Goal: Task Accomplishment & Management: Use online tool/utility

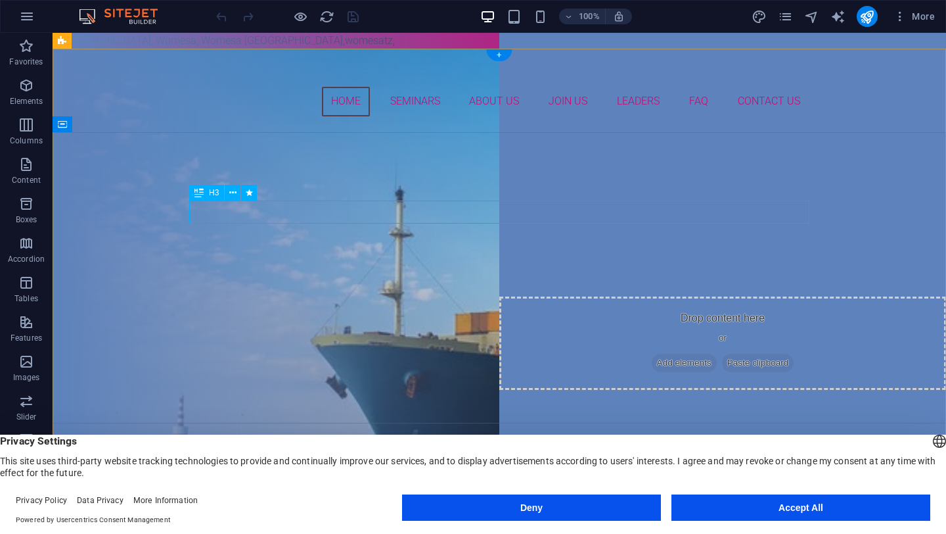
click at [668, 223] on div "Are you ready to be member?" at bounding box center [499, 234] width 620 height 23
click at [649, 246] on div "Join our organisation" at bounding box center [499, 265] width 620 height 39
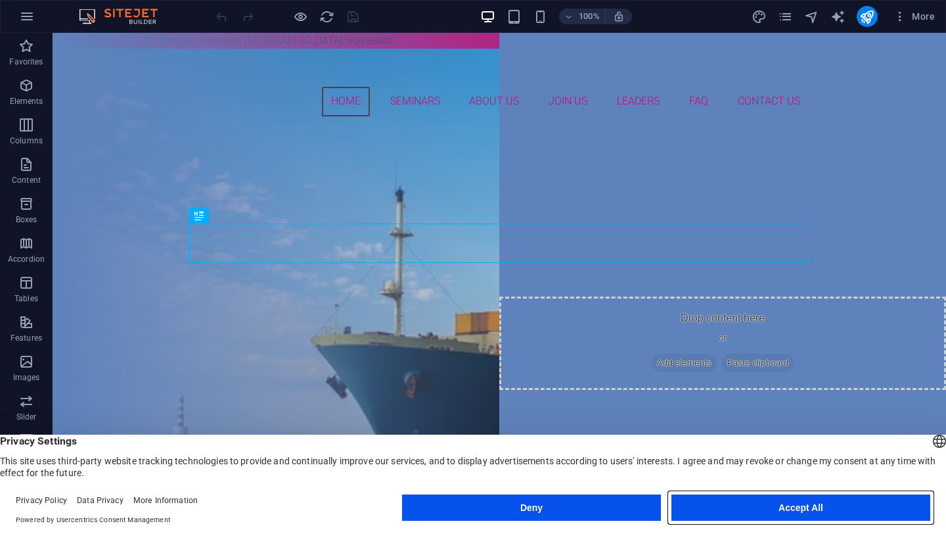
click at [778, 509] on button "Accept All" at bounding box center [801, 507] width 259 height 26
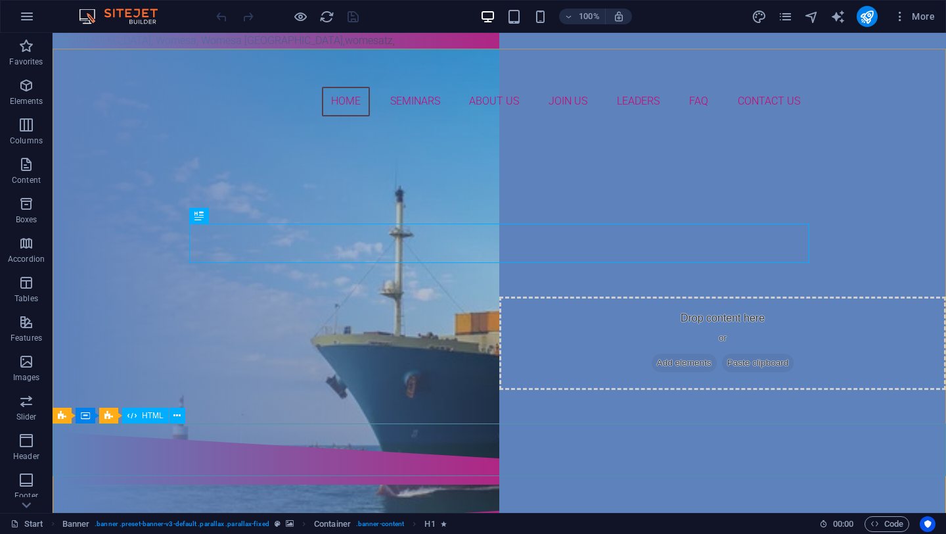
click at [148, 415] on span "HTML" at bounding box center [153, 415] width 22 height 8
click at [177, 413] on icon at bounding box center [176, 416] width 7 height 14
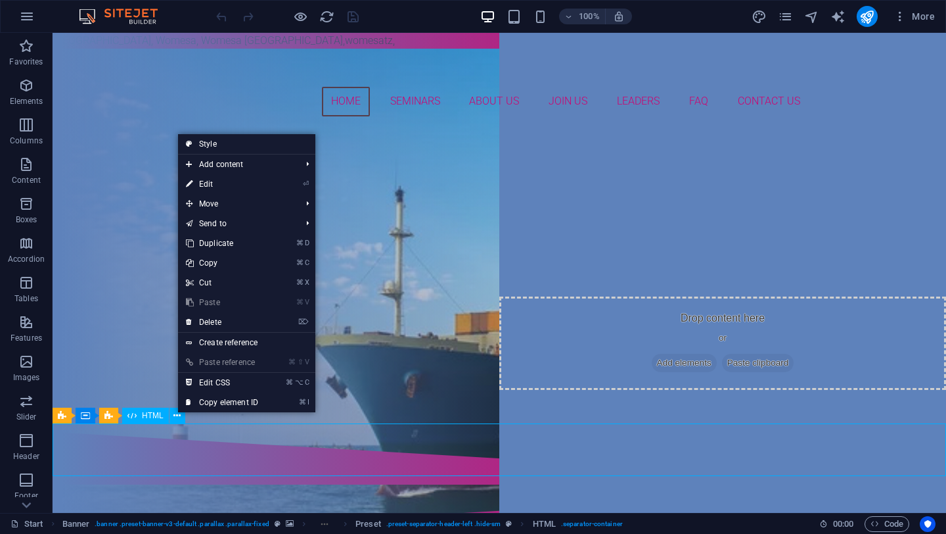
click at [156, 412] on span "HTML" at bounding box center [153, 415] width 22 height 8
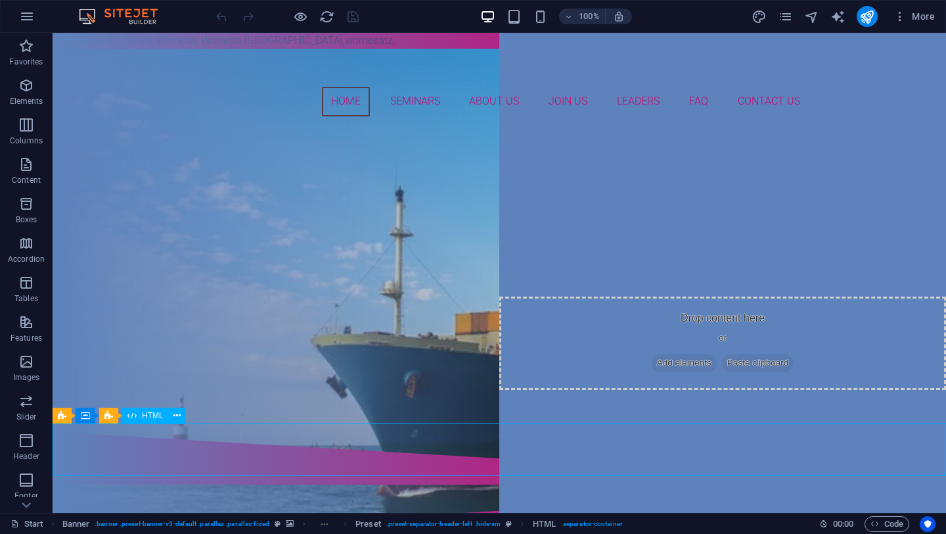
click at [152, 412] on span "HTML" at bounding box center [153, 415] width 22 height 8
click at [179, 416] on icon at bounding box center [176, 416] width 7 height 14
click at [482, 160] on div "Are you ready to be member? Join our organisation OUR SEMINARS JOIN US" at bounding box center [500, 296] width 894 height 272
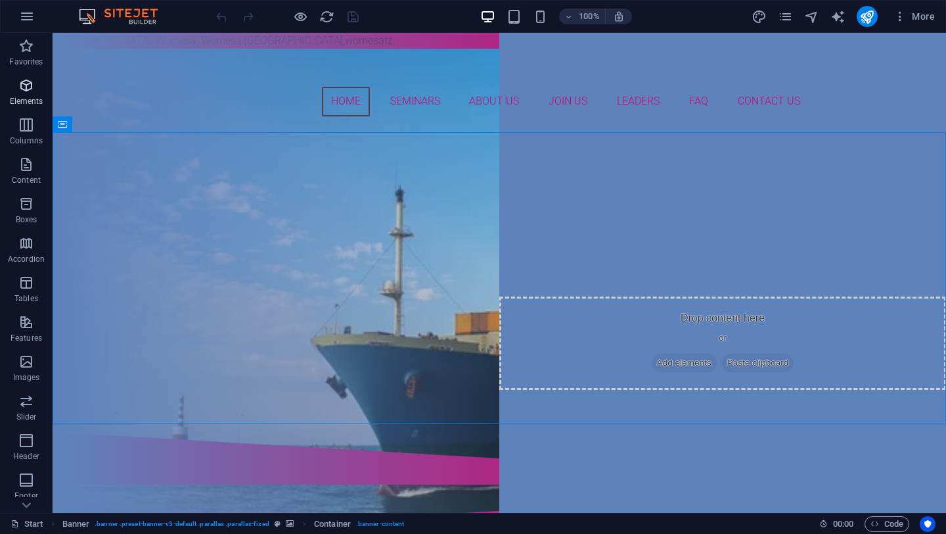
click at [32, 95] on span "Elements" at bounding box center [26, 94] width 53 height 32
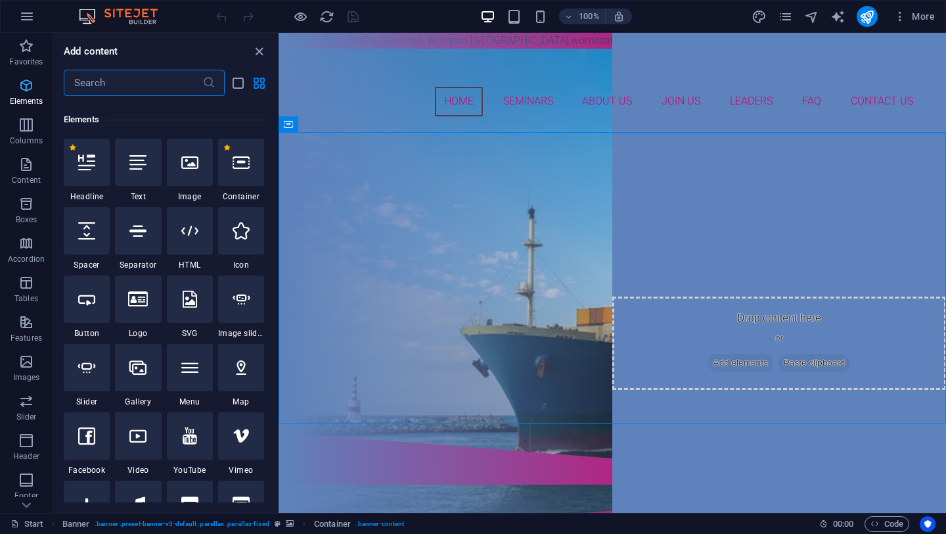
scroll to position [140, 0]
